Goal: Task Accomplishment & Management: Manage account settings

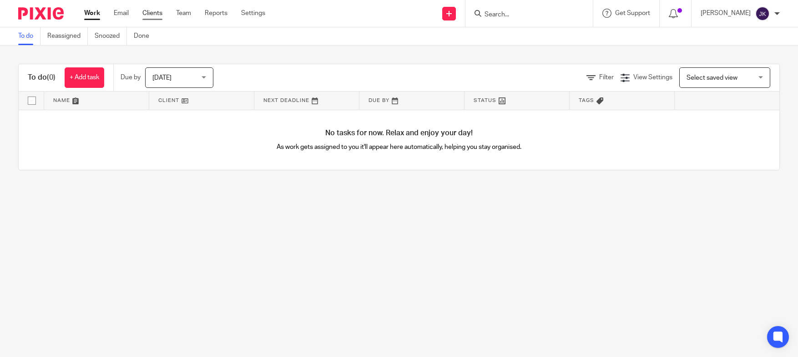
click at [158, 13] on link "Clients" at bounding box center [152, 13] width 20 height 9
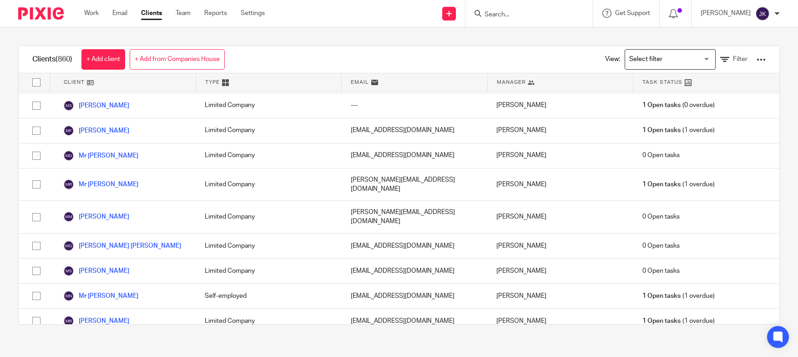
scroll to position [17428, 0]
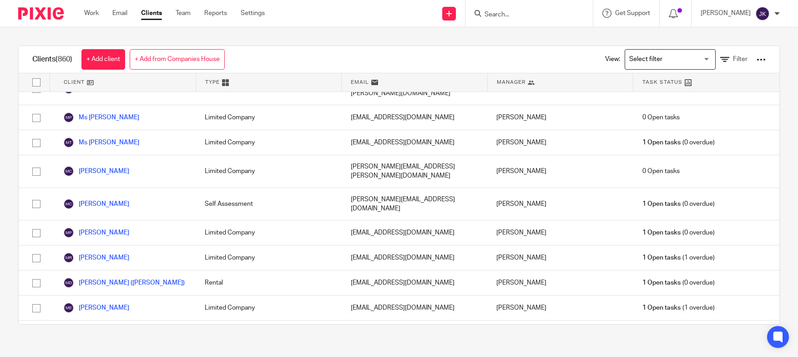
drag, startPoint x: 7, startPoint y: 53, endPoint x: 15, endPoint y: 52, distance: 8.2
click at [7, 53] on div "Clients (860) + Add client + Add from Companies House View: Loading... Filter C…" at bounding box center [399, 184] width 798 height 315
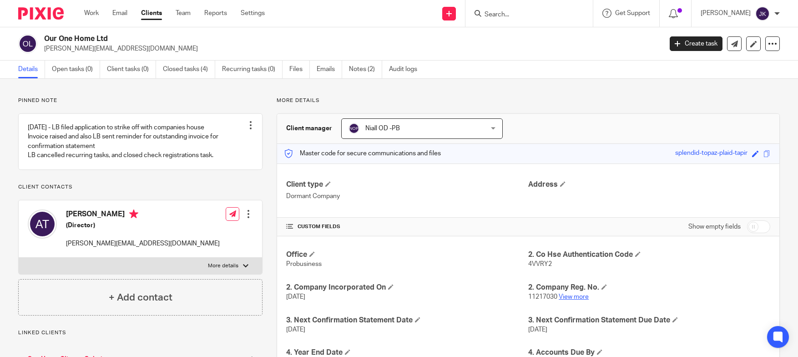
click at [571, 297] on link "View more" at bounding box center [574, 297] width 30 height 6
click at [495, 17] on input "Search" at bounding box center [525, 15] width 82 height 8
type input "h"
type input "j"
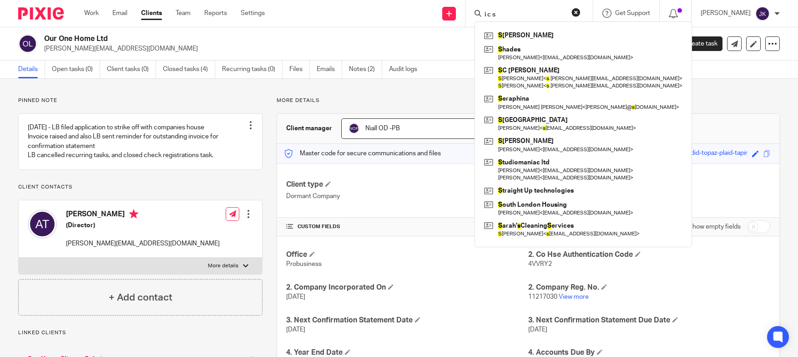
type input "i c s"
click at [156, 16] on link "Clients" at bounding box center [151, 13] width 21 height 9
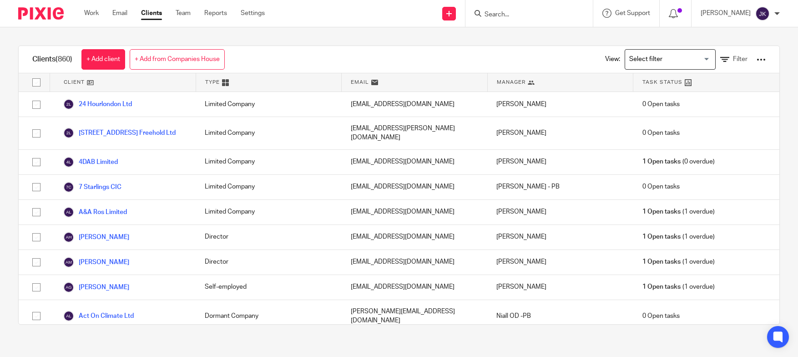
scroll to position [182, 0]
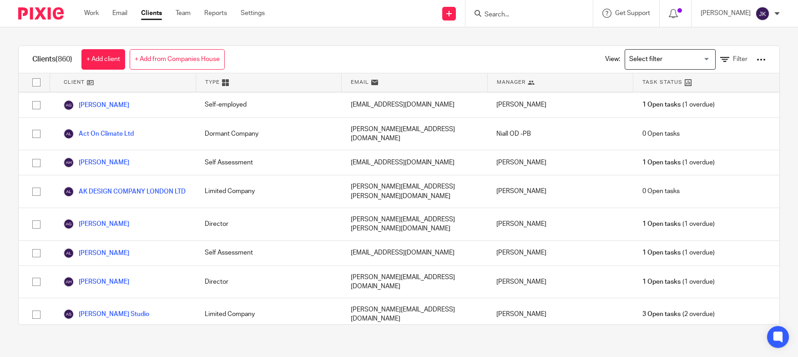
click at [634, 61] on input "Search for option" at bounding box center [668, 59] width 84 height 16
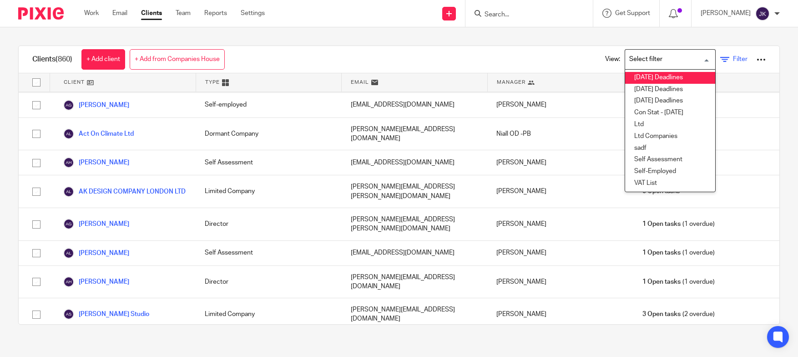
click at [727, 63] on link "Filter" at bounding box center [733, 60] width 27 height 10
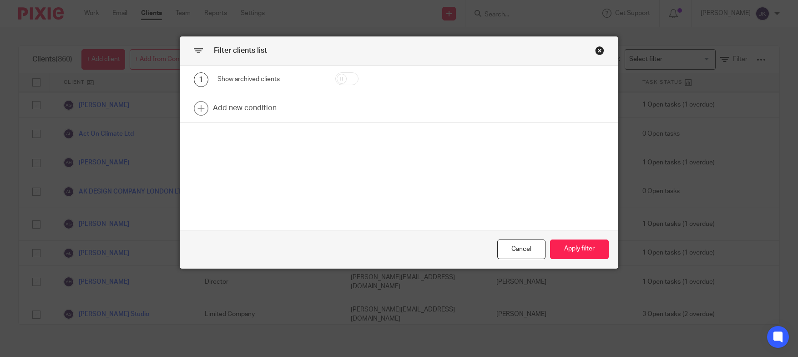
click at [342, 74] on input "checkbox" at bounding box center [346, 78] width 23 height 13
checkbox input "true"
click at [589, 250] on button "Apply filter" at bounding box center [579, 249] width 59 height 20
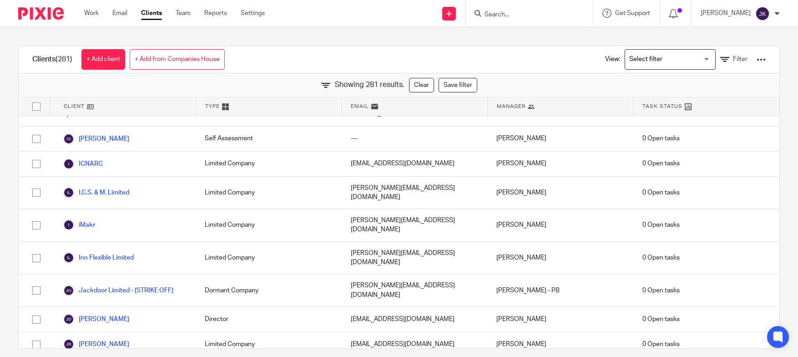
scroll to position [2230, 0]
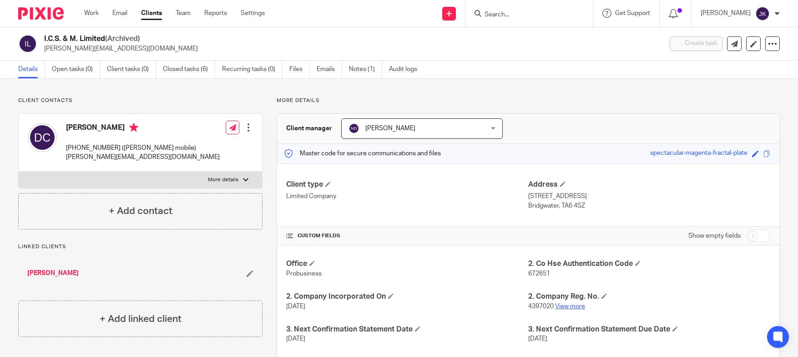
click at [568, 303] on link "View more" at bounding box center [570, 306] width 30 height 6
click at [559, 12] on form at bounding box center [532, 13] width 97 height 11
click at [532, 15] on input "Search" at bounding box center [525, 15] width 82 height 8
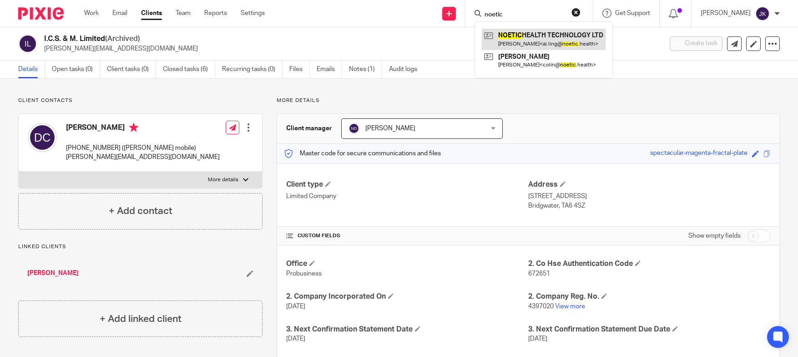
type input "noetic"
click at [544, 40] on link at bounding box center [544, 39] width 124 height 21
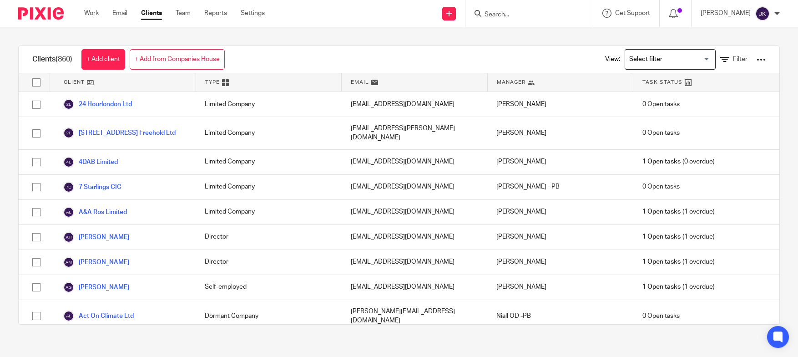
click at [639, 72] on div "View: Loading... Filter" at bounding box center [679, 59] width 174 height 27
click at [644, 65] on input "Search for option" at bounding box center [668, 59] width 84 height 16
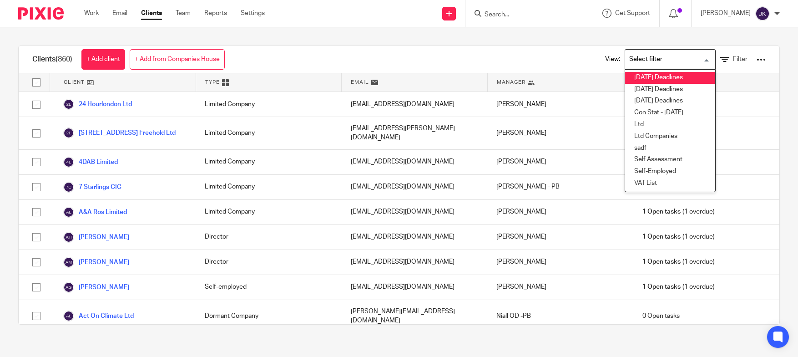
click at [578, 48] on div "View: Loading... 1 - Jun 2025 Deadlines 2 - Jul 2025 Deadlines 3 - Aug 2025 Dea…" at bounding box center [679, 59] width 202 height 27
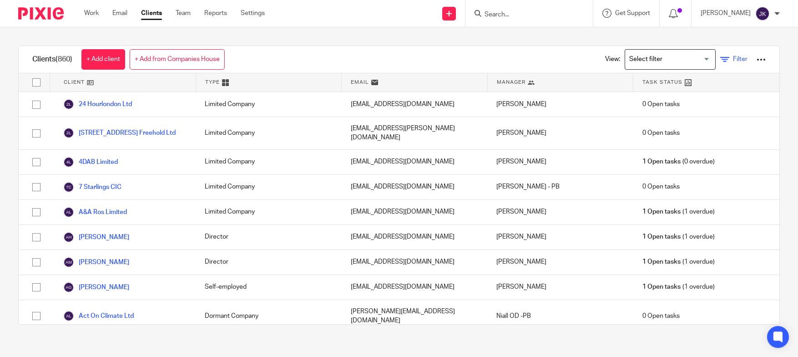
click at [733, 57] on span "Filter" at bounding box center [740, 59] width 15 height 6
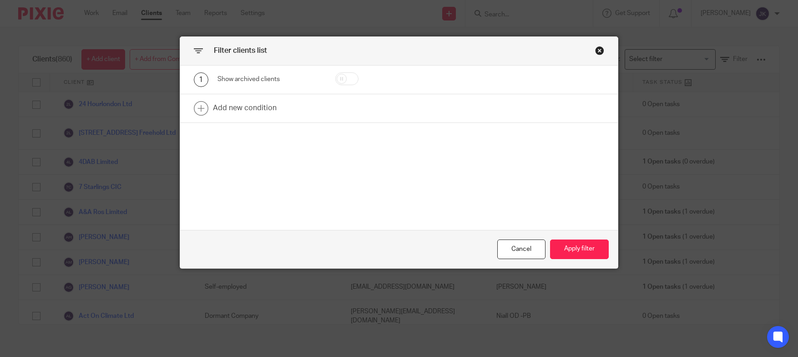
click at [344, 75] on input "checkbox" at bounding box center [346, 78] width 23 height 13
checkbox input "true"
click at [561, 244] on button "Apply filter" at bounding box center [579, 249] width 59 height 20
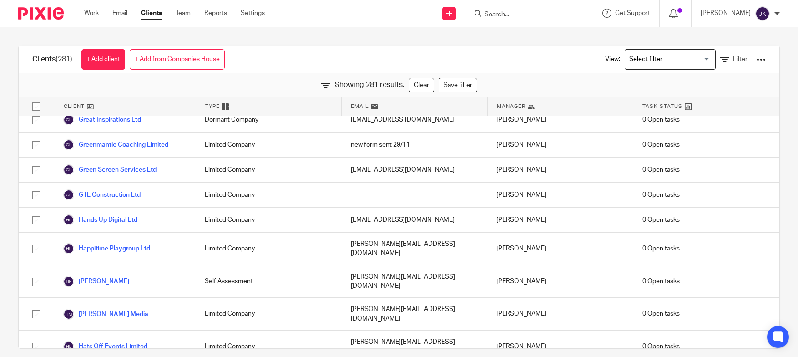
scroll to position [2230, 0]
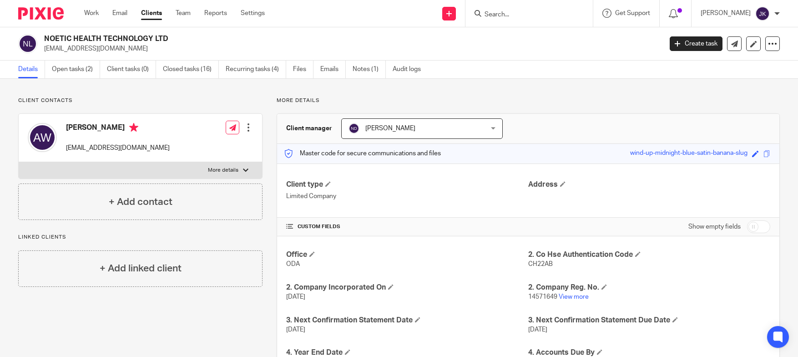
click at [487, 11] on input "Search" at bounding box center [525, 15] width 82 height 8
type input "sanrod"
click at [498, 35] on link at bounding box center [559, 36] width 154 height 14
click at [223, 71] on ul "Details Open tasks (2) Client tasks (0) Closed tasks (16) Recurring tasks (4) F…" at bounding box center [226, 70] width 416 height 18
click at [235, 70] on link "Recurring tasks (4)" at bounding box center [256, 70] width 61 height 18
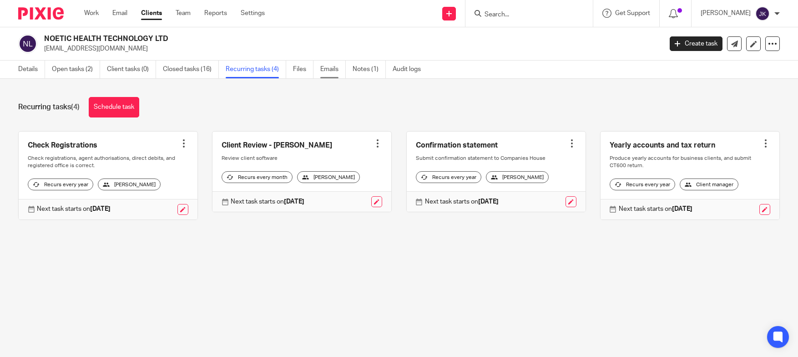
click at [329, 71] on link "Emails" at bounding box center [332, 70] width 25 height 18
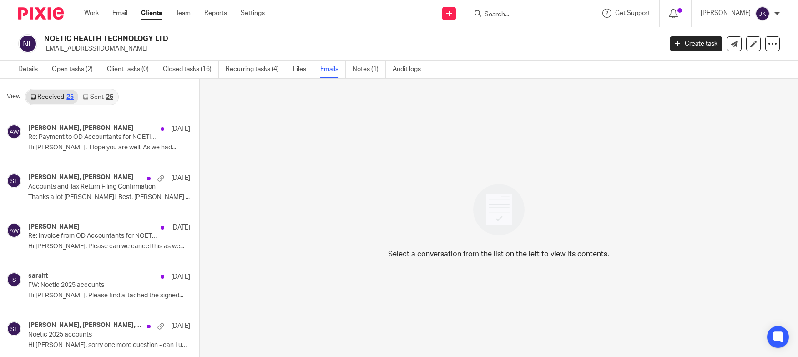
click at [93, 97] on link "Sent 25" at bounding box center [97, 97] width 39 height 15
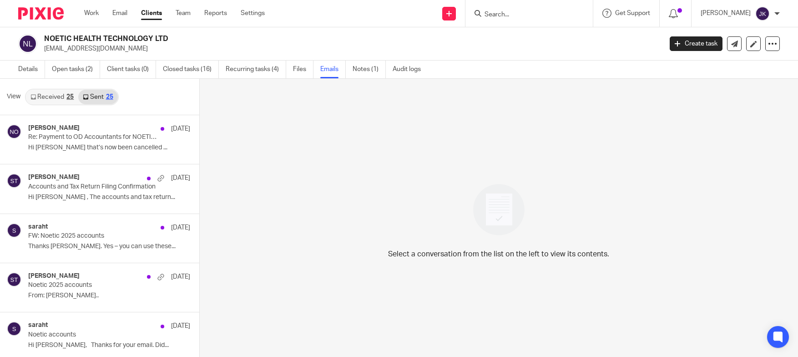
scroll to position [1, 0]
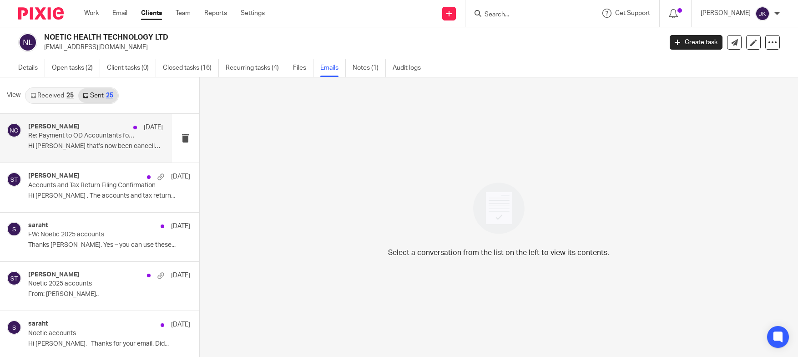
click at [91, 150] on p "Hi Ai-Ling that’s now been cancelled ..." at bounding box center [95, 146] width 135 height 8
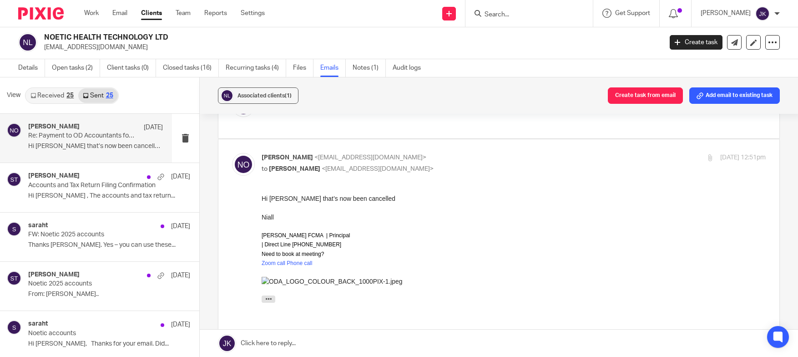
scroll to position [0, 0]
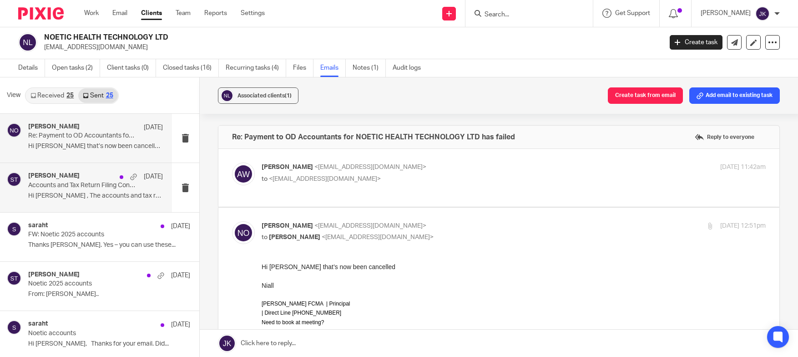
click at [100, 194] on p "Hi Ai-Ling , The accounts and tax return..." at bounding box center [95, 196] width 135 height 8
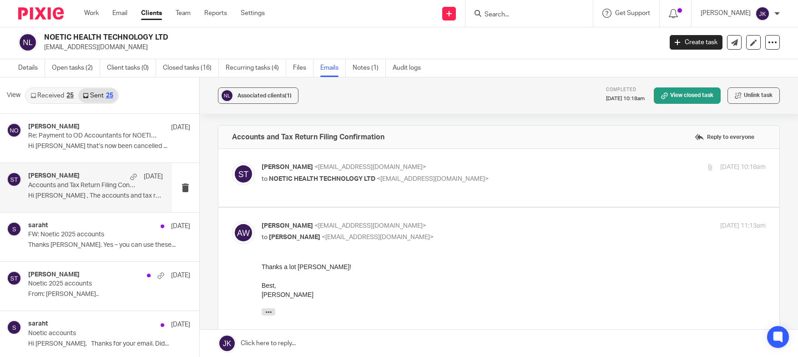
click at [325, 193] on label at bounding box center [499, 178] width 562 height 58
click at [232, 162] on input "checkbox" at bounding box center [232, 162] width 0 height 0
checkbox input "true"
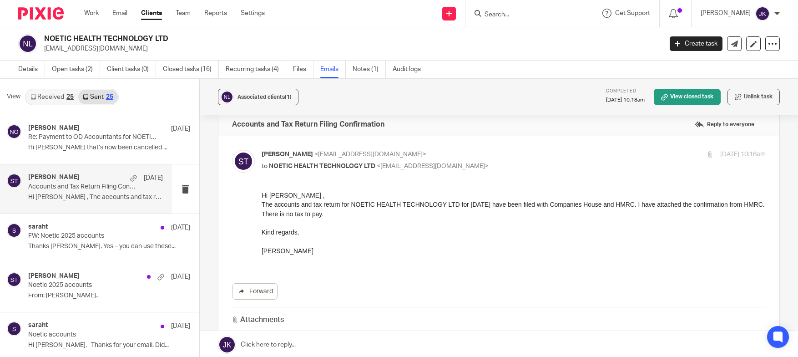
click at [60, 93] on link "Received 25" at bounding box center [52, 97] width 52 height 15
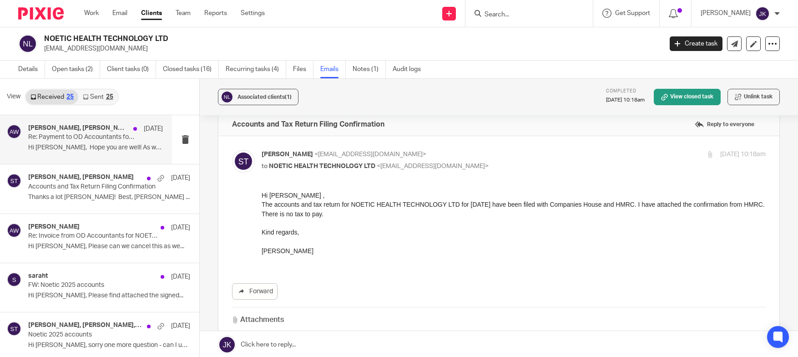
click at [93, 152] on div "Niall O'Driscoll, Ai-Ling Walker 4 Jul Re: Payment to OD Accountants for NOETIC…" at bounding box center [95, 139] width 135 height 30
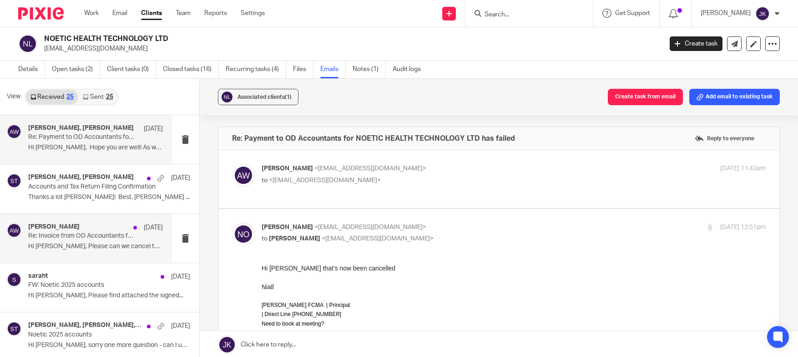
click at [75, 250] on p "Hi Niall, Please can we cancel this as we..." at bounding box center [95, 247] width 135 height 8
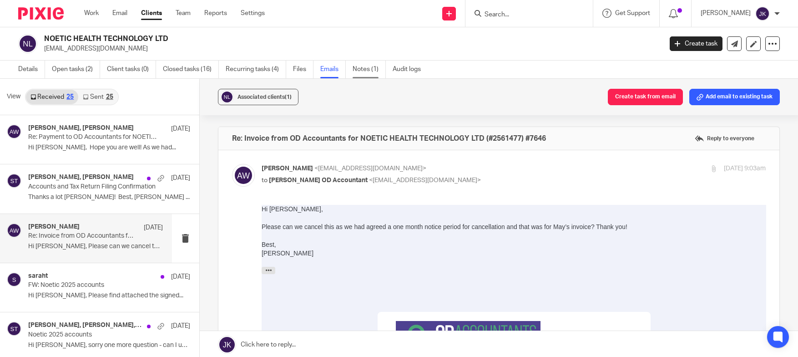
click at [364, 72] on link "Notes (1)" at bounding box center [369, 70] width 33 height 18
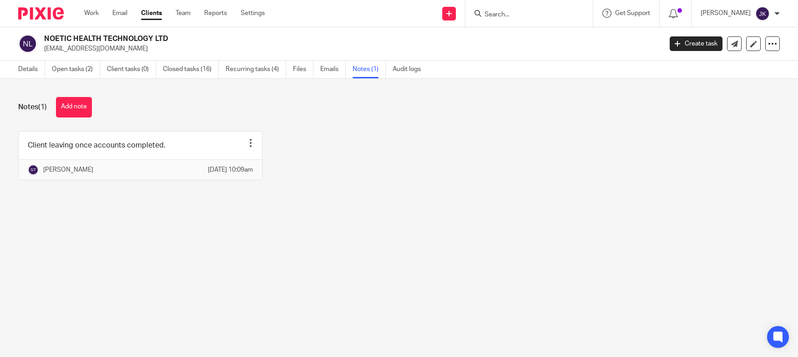
click at [24, 250] on main "NOETIC HEALTH TECHNOLOGY LTD [EMAIL_ADDRESS][DOMAIN_NAME] Create task Update fr…" at bounding box center [399, 178] width 798 height 357
click at [45, 244] on main "NOETIC HEALTH TECHNOLOGY LTD [EMAIL_ADDRESS][DOMAIN_NAME] Create task Update fr…" at bounding box center [399, 178] width 798 height 357
click at [263, 72] on link "Recurring tasks (4)" at bounding box center [256, 70] width 61 height 18
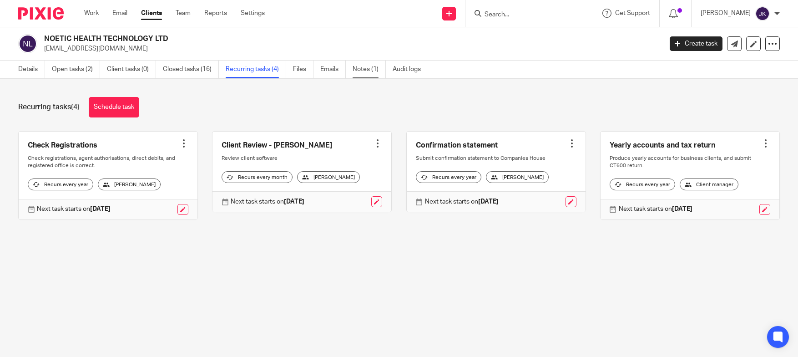
click at [368, 65] on link "Notes (1)" at bounding box center [369, 70] width 33 height 18
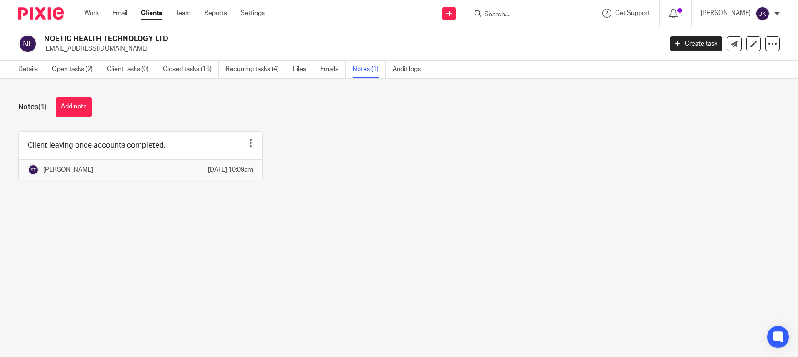
click at [67, 39] on h2 "NOETIC HEALTH TECHNOLOGY LTD" at bounding box center [289, 39] width 490 height 10
drag, startPoint x: 166, startPoint y: 38, endPoint x: 41, endPoint y: 40, distance: 124.2
click at [41, 40] on div "NOETIC HEALTH TECHNOLOGY LTD [EMAIL_ADDRESS][DOMAIN_NAME]" at bounding box center [337, 43] width 638 height 19
copy h2 "NOETIC HEALTH TECHNOLOGY LTD"
click at [106, 212] on div "Notes (1) Add note Client leaving once accounts completed. Pin note Edit note D…" at bounding box center [399, 145] width 798 height 133
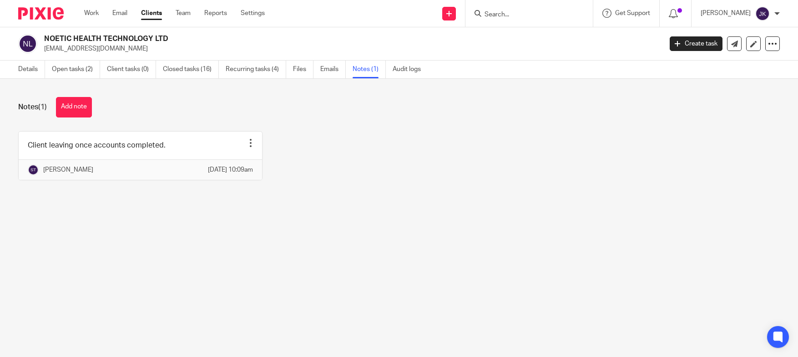
click at [485, 16] on input "Search" at bounding box center [525, 15] width 82 height 8
type input "sanrodere"
click button "submit" at bounding box center [0, 0] width 0 height 0
click at [501, 27] on div "SANRODERE CONSTRUCTION SERVICES LTD" at bounding box center [558, 35] width 167 height 28
click at [508, 41] on link at bounding box center [558, 36] width 152 height 14
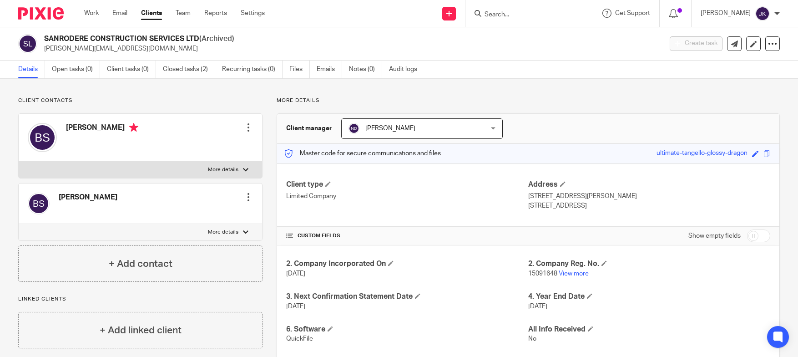
drag, startPoint x: 501, startPoint y: 116, endPoint x: 512, endPoint y: 77, distance: 40.4
click at [512, 77] on div "Details Open tasks (0) Client tasks (0) Closed tasks (2) Recurring tasks (0) Fi…" at bounding box center [399, 70] width 798 height 18
click at [107, 91] on div "Client contacts [PERSON_NAME] Edit contact Create client from contact Export da…" at bounding box center [399, 274] width 798 height 390
click at [199, 71] on link "Closed tasks (2)" at bounding box center [189, 70] width 52 height 18
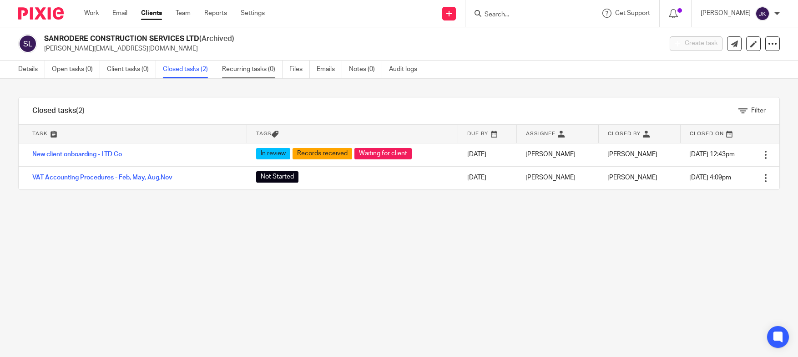
click at [269, 72] on link "Recurring tasks (0)" at bounding box center [252, 70] width 61 height 18
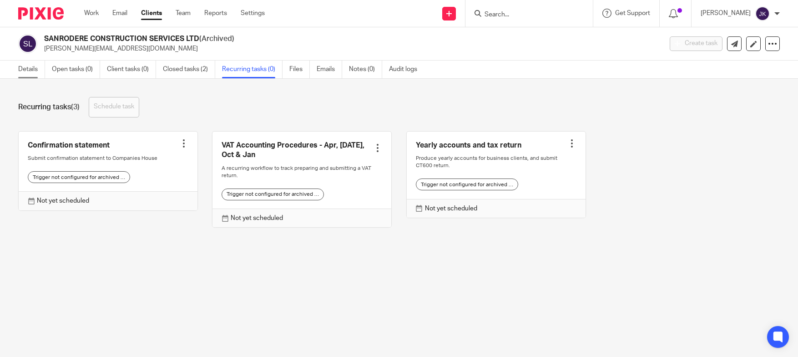
click at [23, 64] on link "Details" at bounding box center [31, 70] width 27 height 18
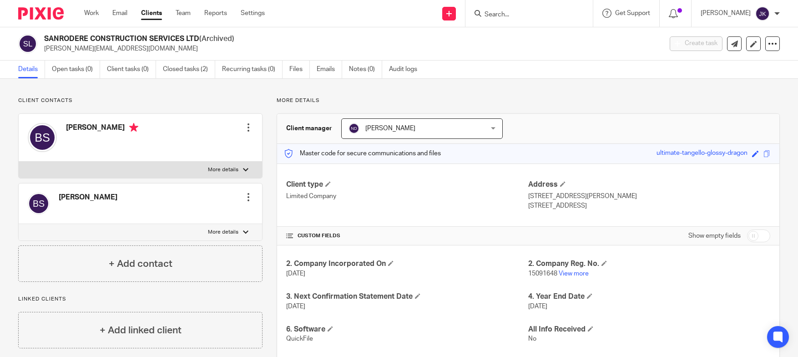
click at [498, 17] on input "Search" at bounding box center [525, 15] width 82 height 8
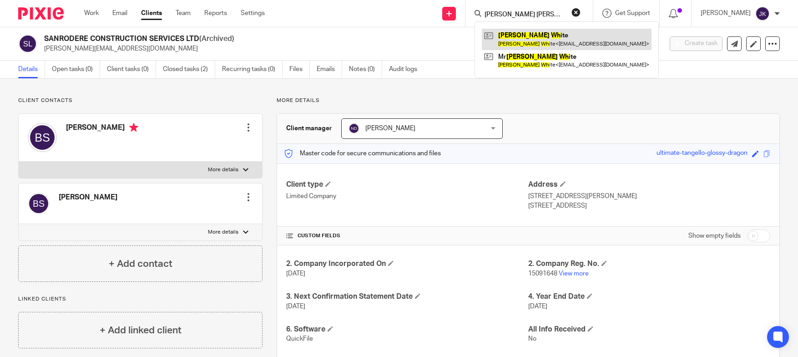
type input "[PERSON_NAME] [PERSON_NAME]"
click at [512, 40] on link at bounding box center [567, 39] width 170 height 21
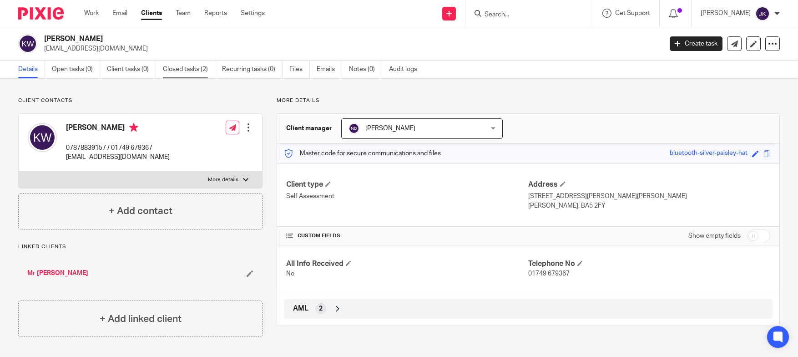
click at [203, 73] on link "Closed tasks (2)" at bounding box center [189, 70] width 52 height 18
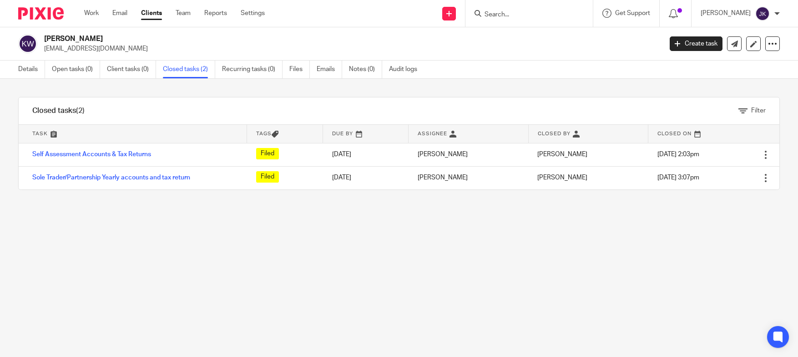
click at [488, 20] on div at bounding box center [529, 13] width 127 height 27
click at [496, 13] on input "Search" at bounding box center [525, 15] width 82 height 8
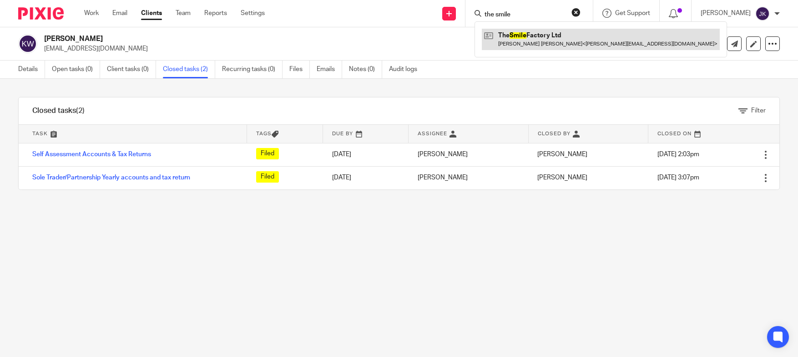
type input "the smile"
click at [517, 31] on link at bounding box center [601, 39] width 238 height 21
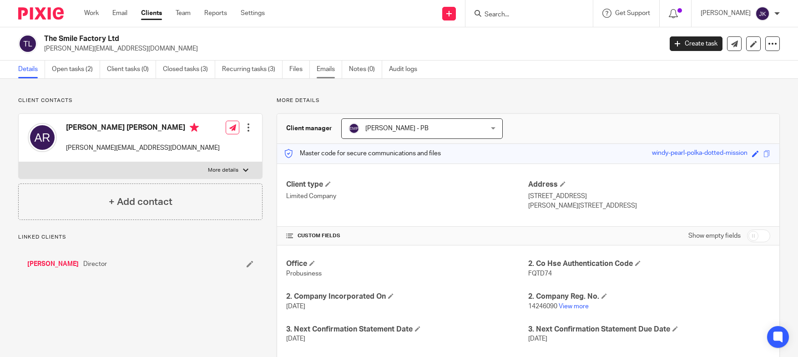
click at [331, 71] on link "Emails" at bounding box center [329, 70] width 25 height 18
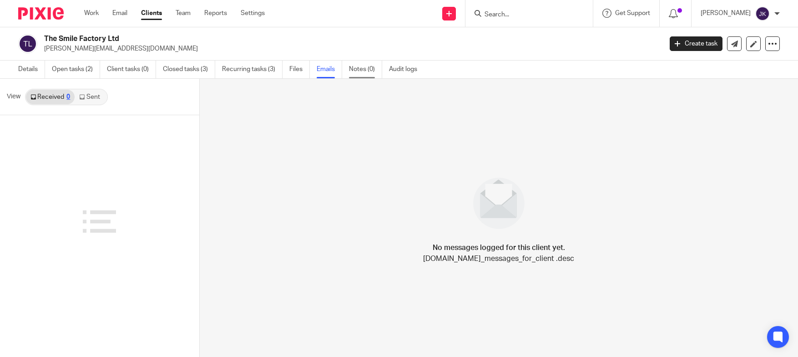
click at [367, 73] on link "Notes (0)" at bounding box center [365, 70] width 33 height 18
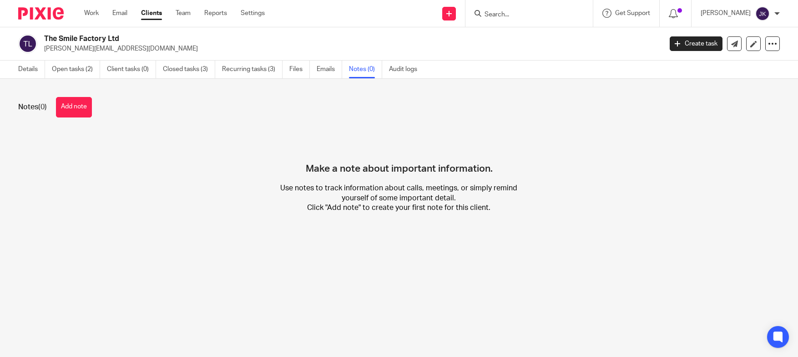
click at [99, 189] on div "Make a note about important information. Use notes to track information about c…" at bounding box center [399, 179] width 762 height 96
click at [66, 102] on button "Add note" at bounding box center [74, 107] width 36 height 20
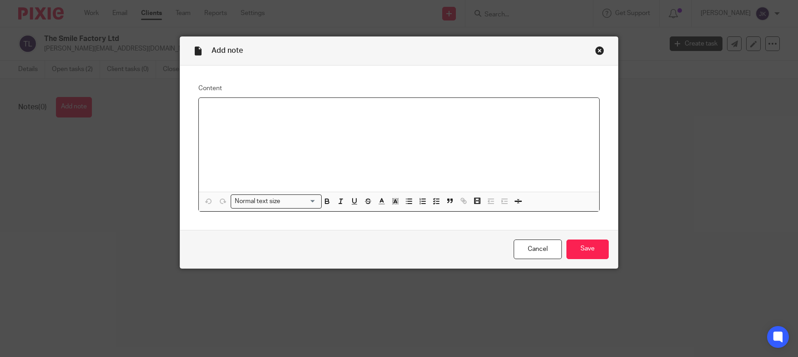
click at [320, 129] on div at bounding box center [399, 145] width 401 height 94
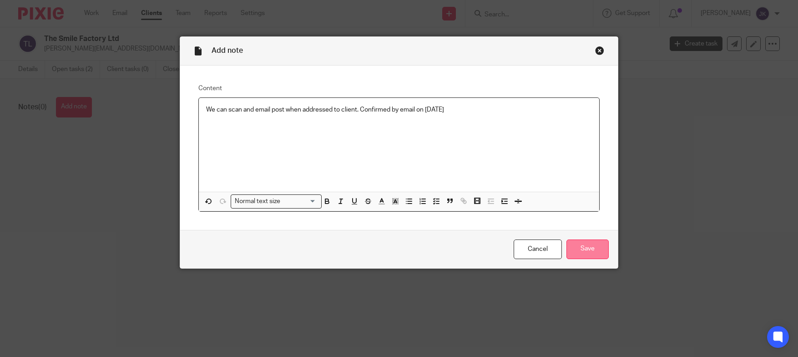
click at [600, 253] on input "Save" at bounding box center [588, 249] width 42 height 20
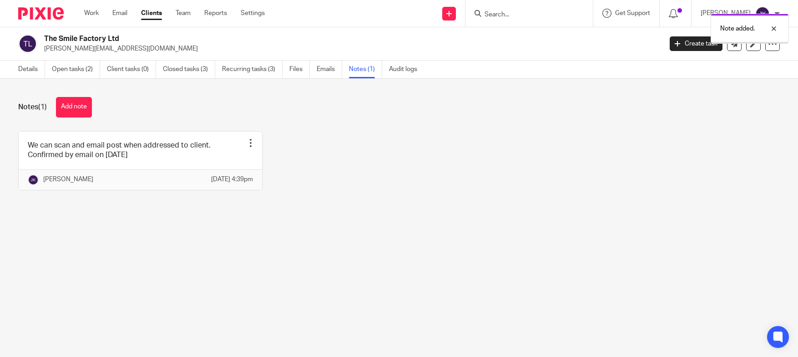
click at [342, 276] on main "The Smile Factory Ltd [PERSON_NAME][EMAIL_ADDRESS][DOMAIN_NAME] Create task Upd…" at bounding box center [399, 178] width 798 height 357
click at [381, 201] on div "We can scan and email post when addressed to client. Confirmed by email on [DAT…" at bounding box center [392, 167] width 776 height 73
click at [226, 72] on link "Recurring tasks (3)" at bounding box center [252, 70] width 61 height 18
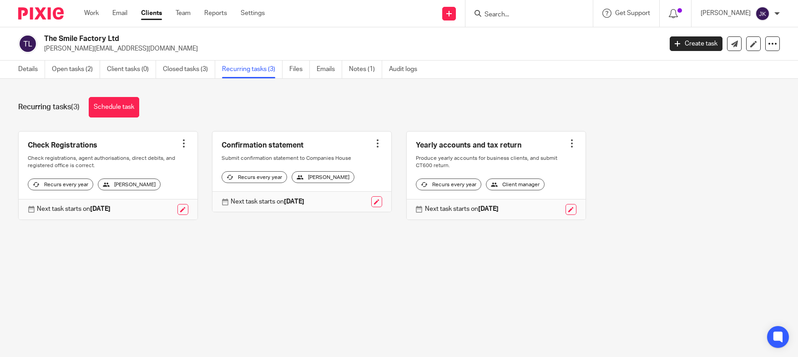
click at [345, 68] on ul "Details Open tasks (2) Client tasks (0) Closed tasks (3) Recurring tasks (3) Fi…" at bounding box center [224, 70] width 413 height 18
click at [351, 68] on link "Notes (1)" at bounding box center [365, 70] width 33 height 18
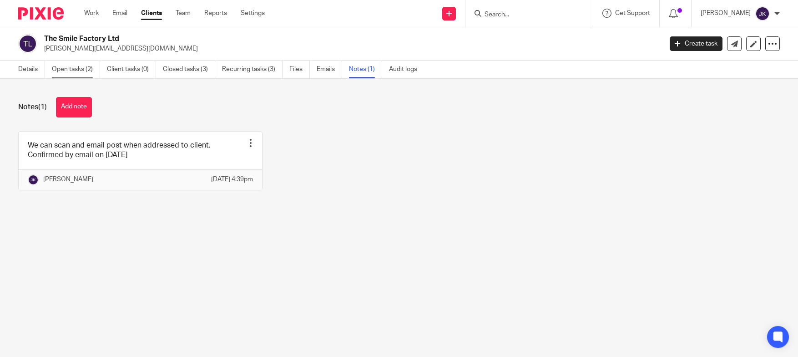
click at [80, 62] on link "Open tasks (2)" at bounding box center [76, 70] width 48 height 18
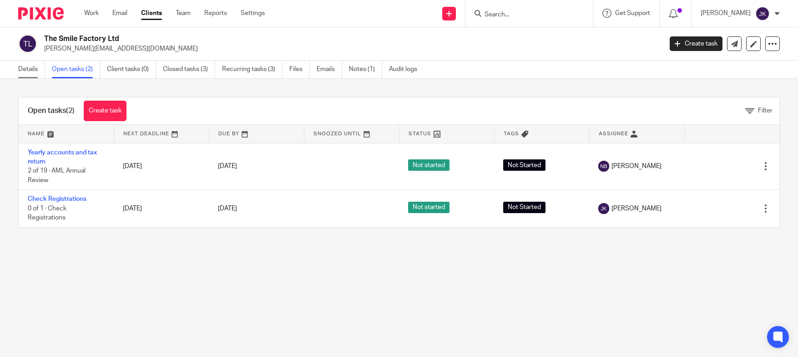
click at [35, 71] on link "Details" at bounding box center [31, 70] width 27 height 18
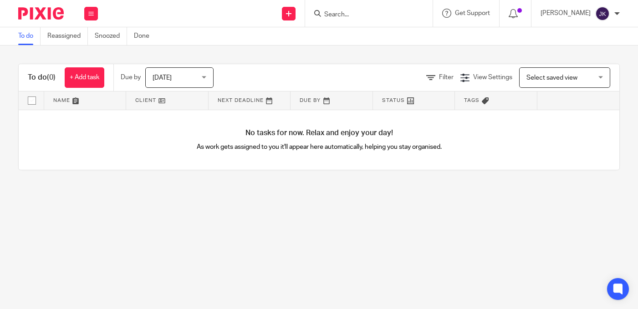
click at [343, 11] on input "Search" at bounding box center [364, 15] width 82 height 8
type input "smile"
click at [345, 28] on div "The Smile Factory Ltd Araceli Calvo Ryan < araceli.calvoryan@gmail.com >" at bounding box center [440, 38] width 253 height 35
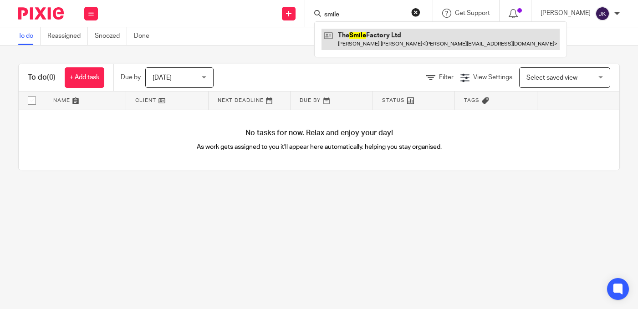
click at [349, 35] on link at bounding box center [440, 39] width 238 height 21
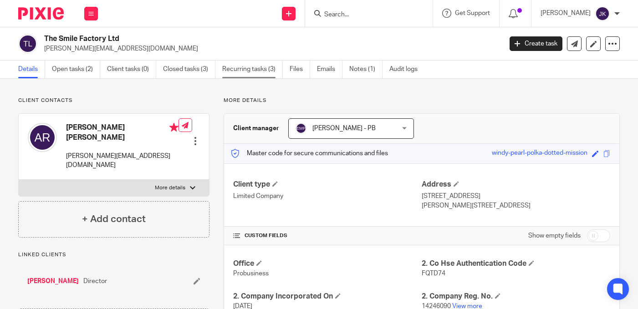
click at [253, 71] on link "Recurring tasks (3)" at bounding box center [252, 70] width 61 height 18
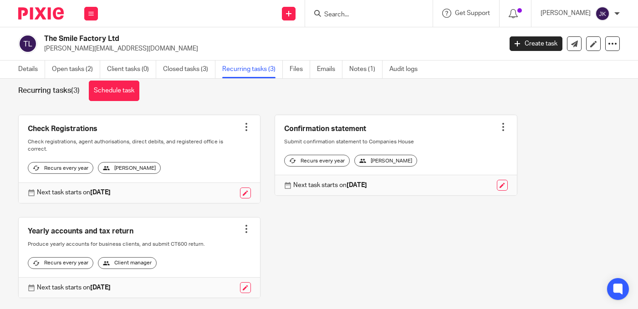
scroll to position [6, 0]
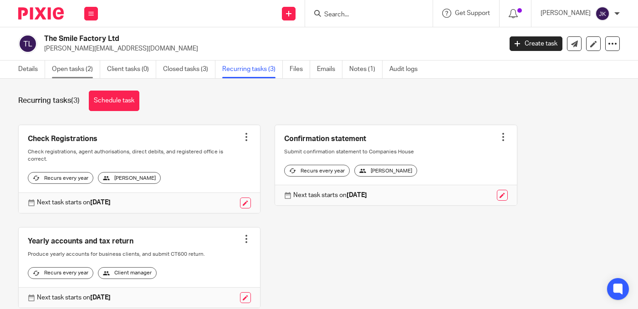
click at [74, 77] on link "Open tasks (2)" at bounding box center [76, 70] width 48 height 18
